Goal: Obtain resource: Download file/media

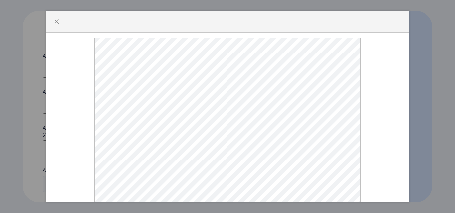
select select
click at [55, 24] on span "button" at bounding box center [56, 21] width 5 height 5
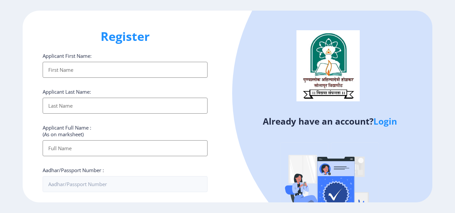
click at [379, 126] on link "Login" at bounding box center [385, 122] width 24 height 12
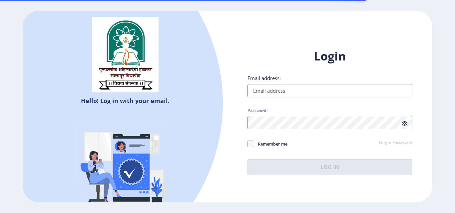
click at [334, 91] on input "Email address:" at bounding box center [329, 90] width 165 height 13
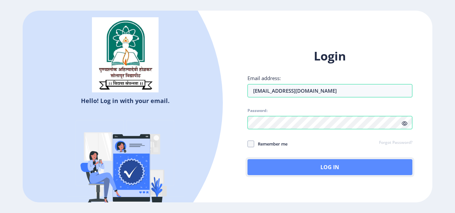
click at [304, 165] on button "Log In" at bounding box center [329, 167] width 165 height 16
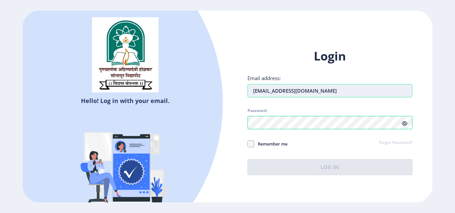
click at [340, 92] on input "[EMAIL_ADDRESS][DOMAIN_NAME]" at bounding box center [329, 90] width 165 height 13
click at [267, 92] on input "[EMAIL_ADDRESS][DOMAIN_NAME]" at bounding box center [329, 90] width 165 height 13
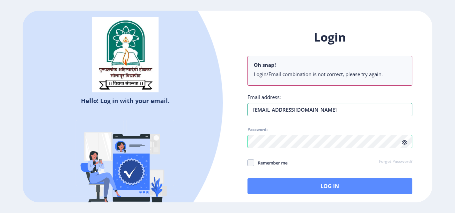
type input "[EMAIL_ADDRESS][DOMAIN_NAME]"
click at [296, 188] on button "Log In" at bounding box center [329, 186] width 165 height 16
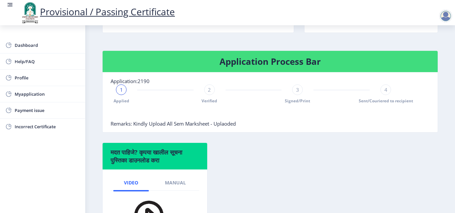
scroll to position [170, 0]
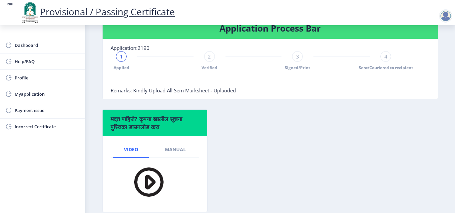
click at [202, 58] on div "1 Applied 2 Verified 3 Signed/Print 4 Sent/Couriered to recipient" at bounding box center [254, 60] width 286 height 19
click at [203, 58] on div "1 Applied 2 Verified 3 Signed/Print 4 Sent/Couriered to recipient" at bounding box center [254, 60] width 286 height 19
click at [31, 111] on span "Payment issue" at bounding box center [47, 111] width 65 height 8
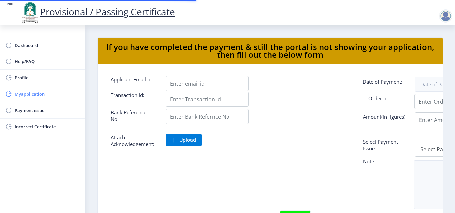
click at [28, 97] on span "Myapplication" at bounding box center [47, 94] width 65 height 8
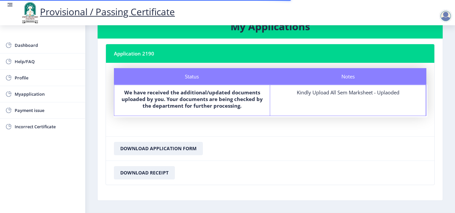
scroll to position [45, 0]
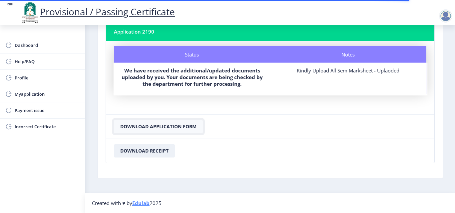
click at [140, 126] on button "Download Application Form" at bounding box center [158, 126] width 89 height 13
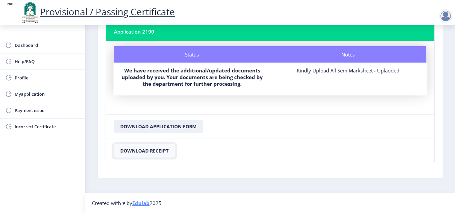
click at [151, 154] on button "Download Receipt" at bounding box center [144, 151] width 61 height 13
